Goal: Transaction & Acquisition: Book appointment/travel/reservation

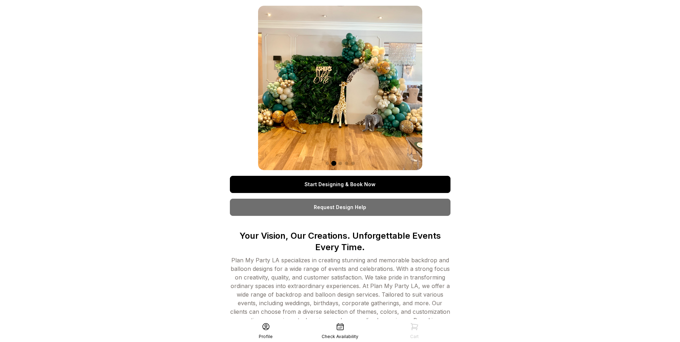
click at [335, 181] on link "Start Designing & Book Now" at bounding box center [340, 184] width 221 height 17
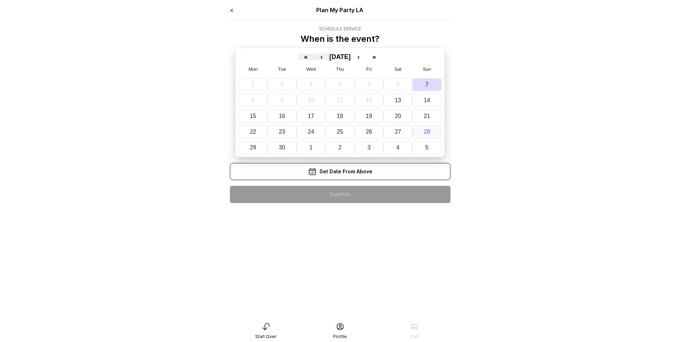
click at [429, 135] on button "28" at bounding box center [427, 131] width 29 height 13
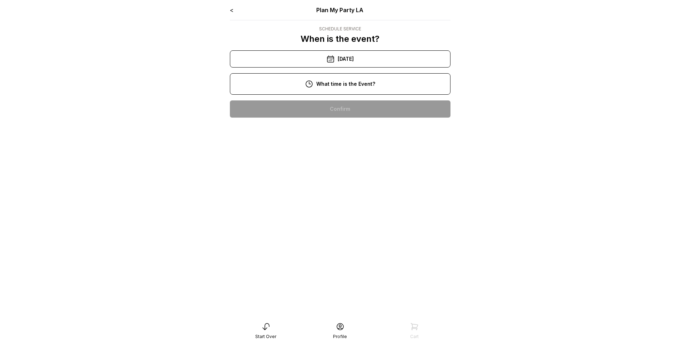
click at [390, 219] on div "6:00 pm" at bounding box center [340, 223] width 209 height 17
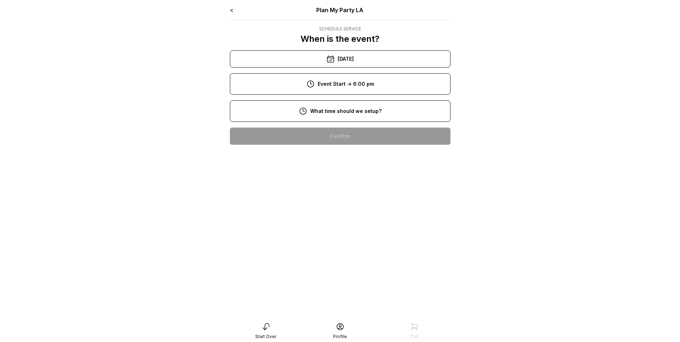
click at [354, 254] on div "4:00 pm" at bounding box center [340, 250] width 209 height 17
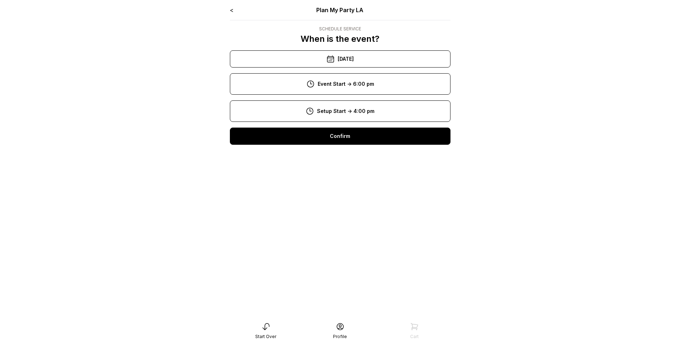
click at [233, 9] on link "<" at bounding box center [232, 9] width 4 height 7
